Goal: Find specific page/section: Find specific page/section

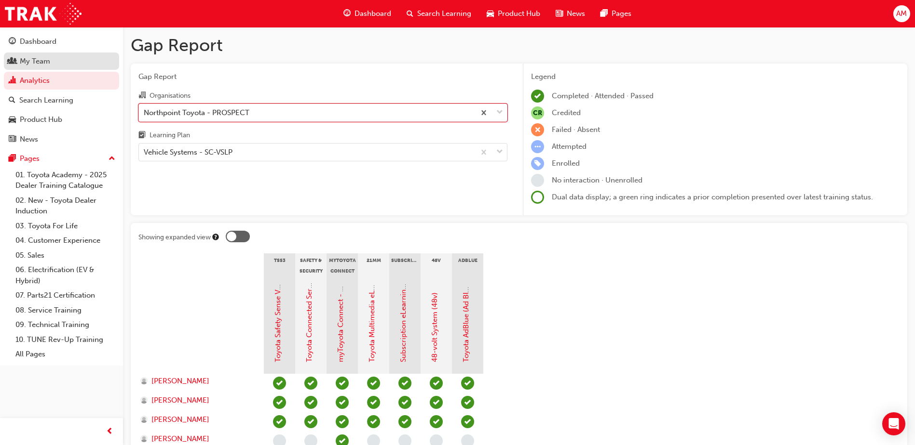
click at [46, 61] on div "My Team" at bounding box center [35, 61] width 30 height 11
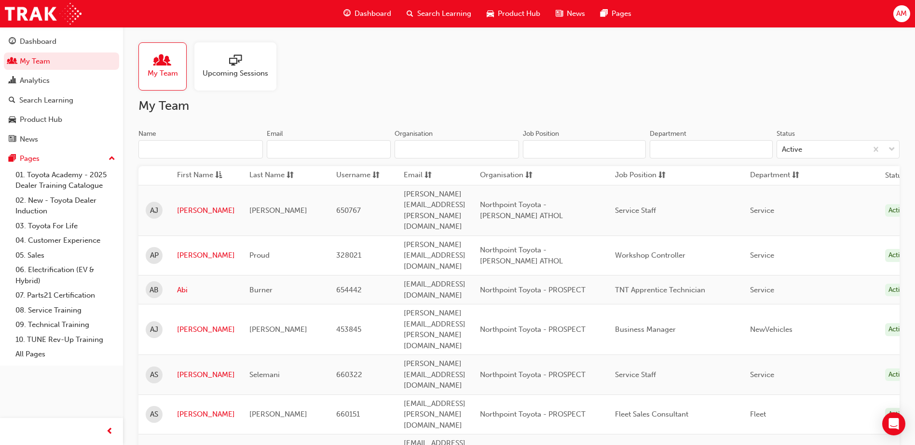
click at [169, 150] on input "Name" at bounding box center [200, 149] width 124 height 18
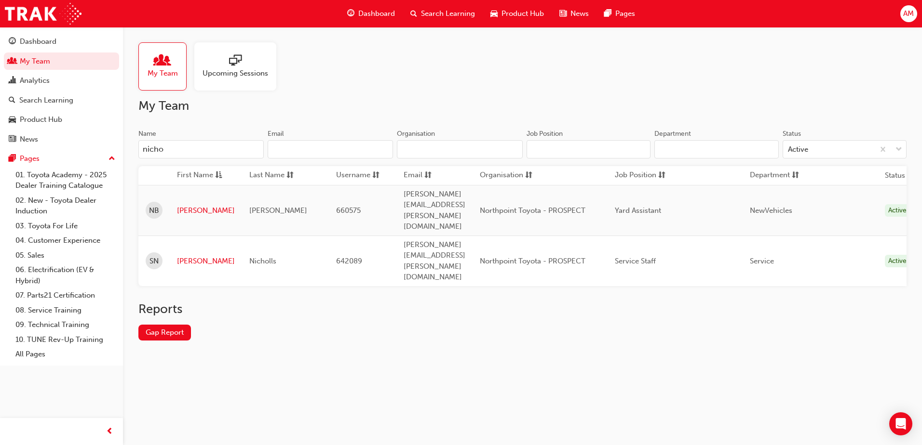
type input "nicho"
click at [185, 203] on td "[PERSON_NAME]" at bounding box center [206, 210] width 72 height 51
click at [188, 205] on link "[PERSON_NAME]" at bounding box center [206, 210] width 58 height 11
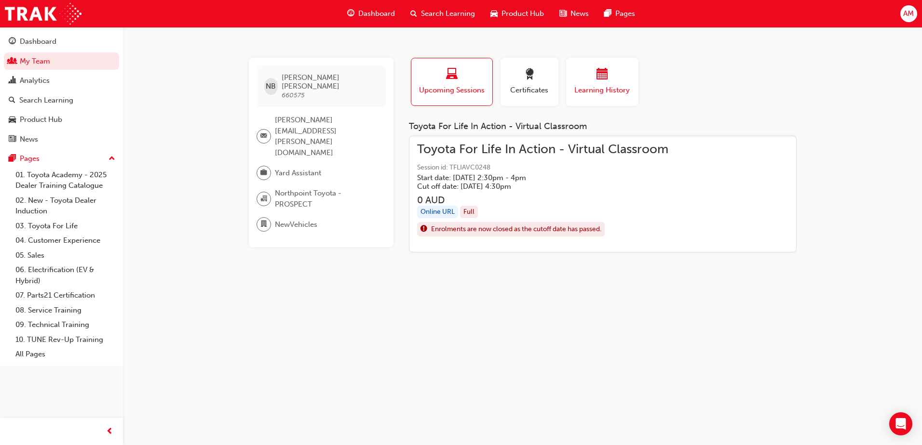
click at [616, 77] on div "button" at bounding box center [602, 75] width 58 height 15
